Goal: Task Accomplishment & Management: Use online tool/utility

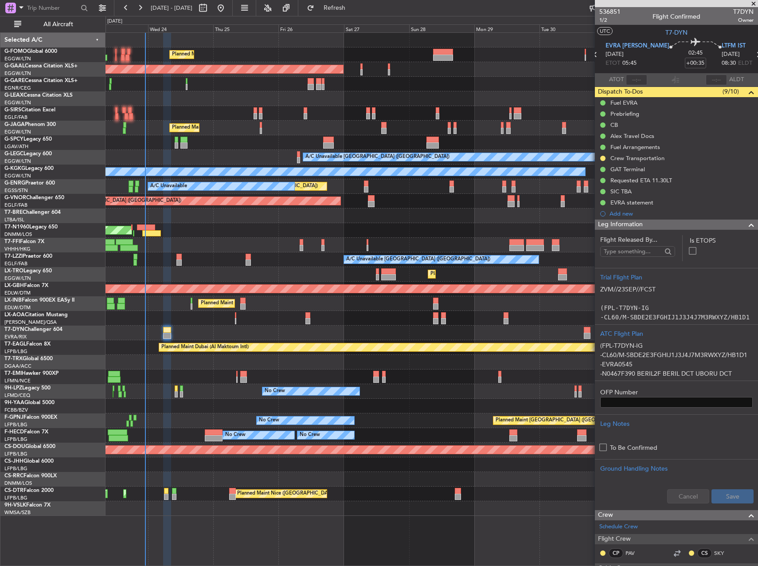
scroll to position [177, 0]
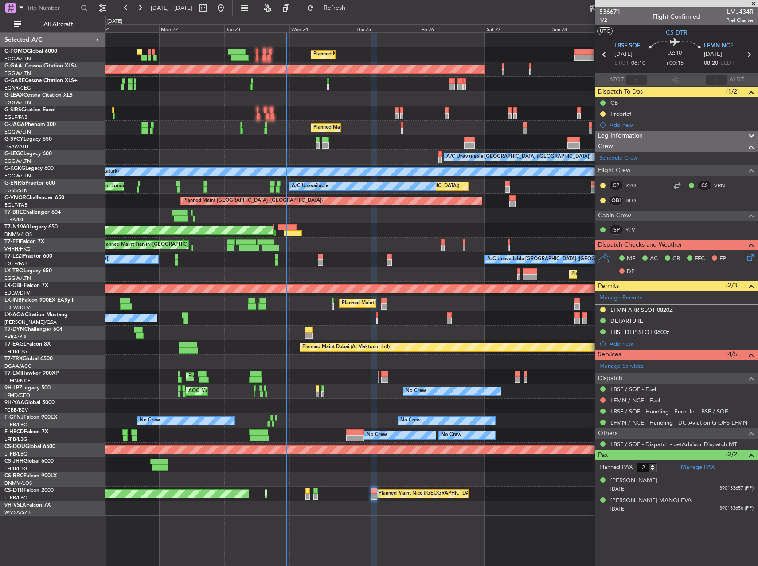
click at [462, 39] on div at bounding box center [432, 40] width 652 height 15
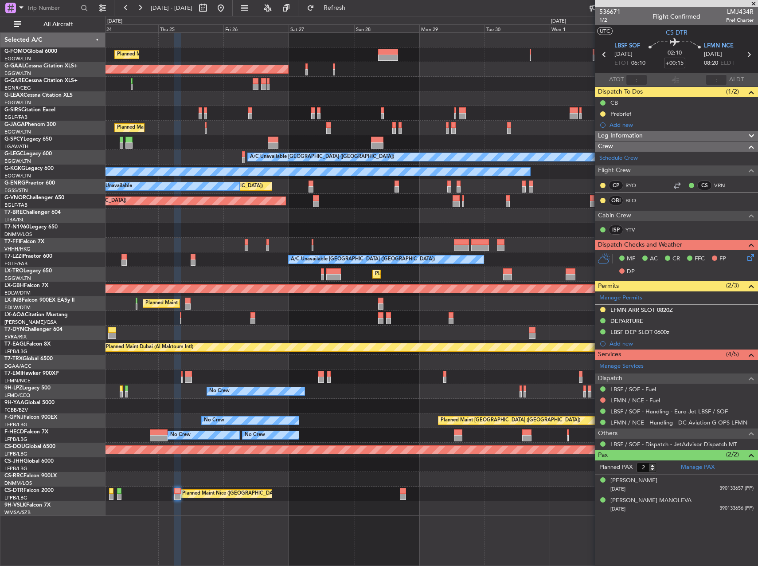
click at [293, 311] on div "No Crew Antwerp (Deurne) No Crew Nice (Côte d'Azur Airport)" at bounding box center [432, 318] width 652 height 15
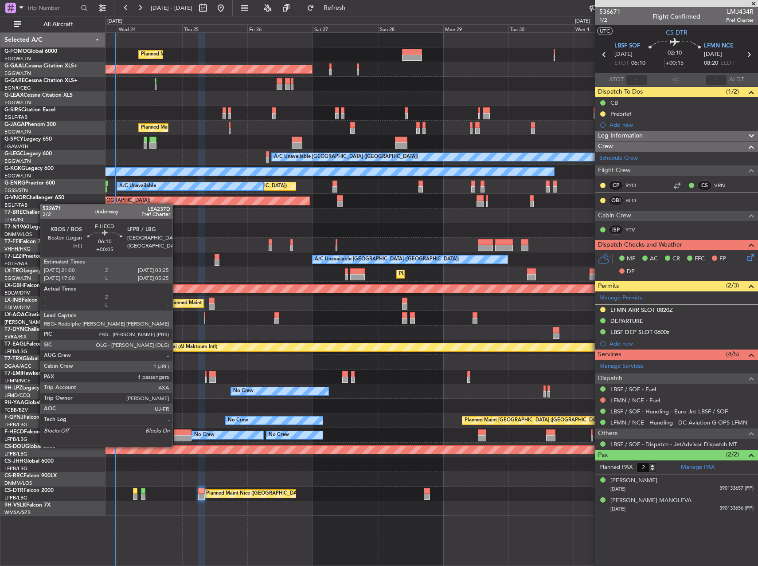
click at [176, 438] on div at bounding box center [183, 438] width 18 height 6
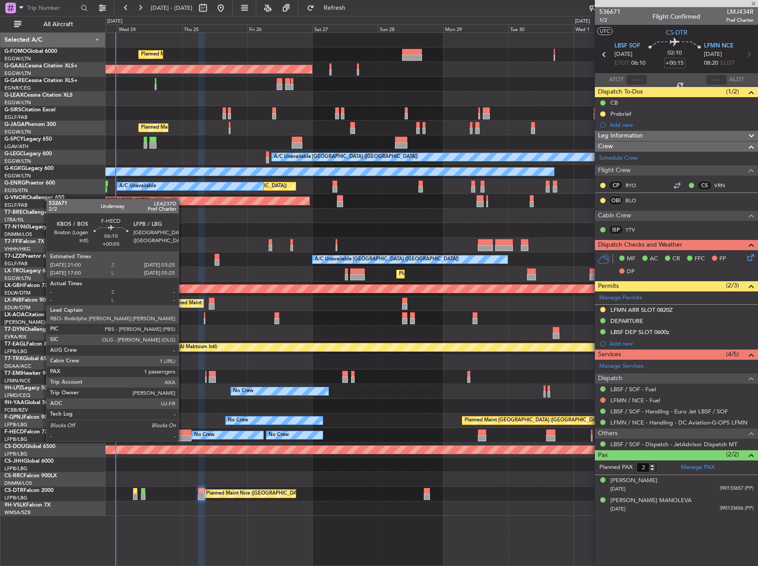
type input "+00:05"
type input "1"
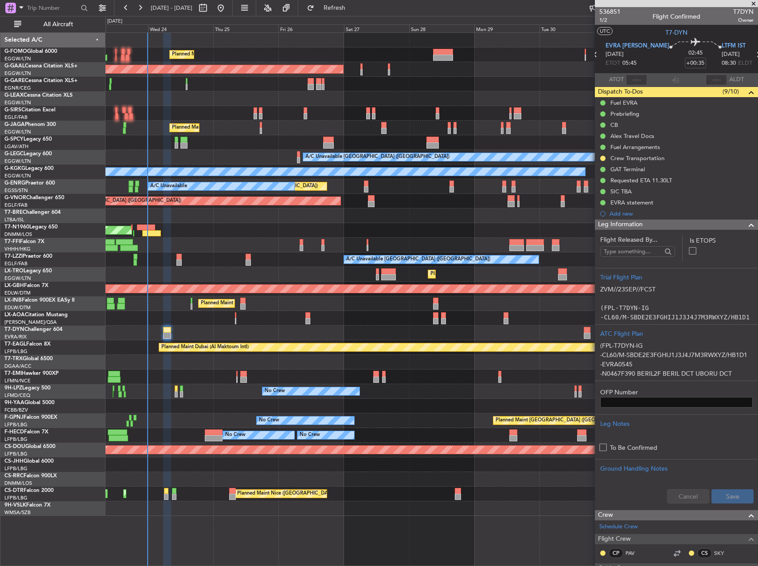
scroll to position [177, 0]
